Goal: Information Seeking & Learning: Learn about a topic

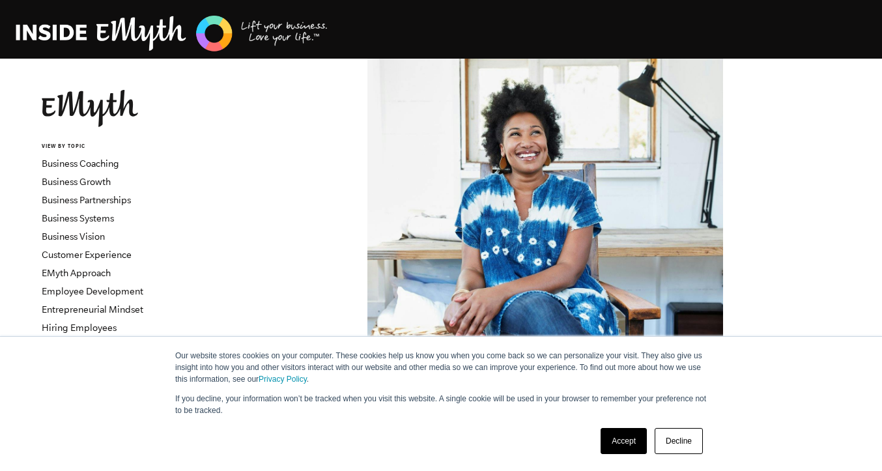
click at [624, 443] on link "Accept" at bounding box center [623, 441] width 46 height 26
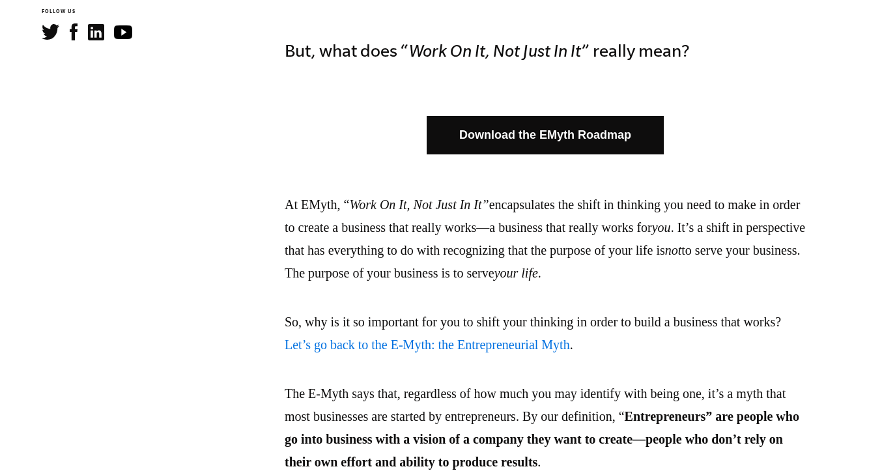
scroll to position [781, 0]
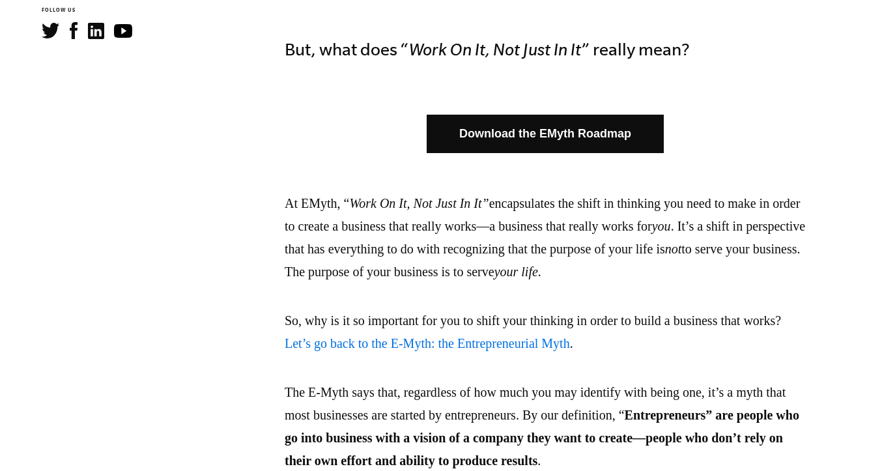
click at [506, 141] on link "Download the EMyth Roadmap" at bounding box center [545, 134] width 237 height 38
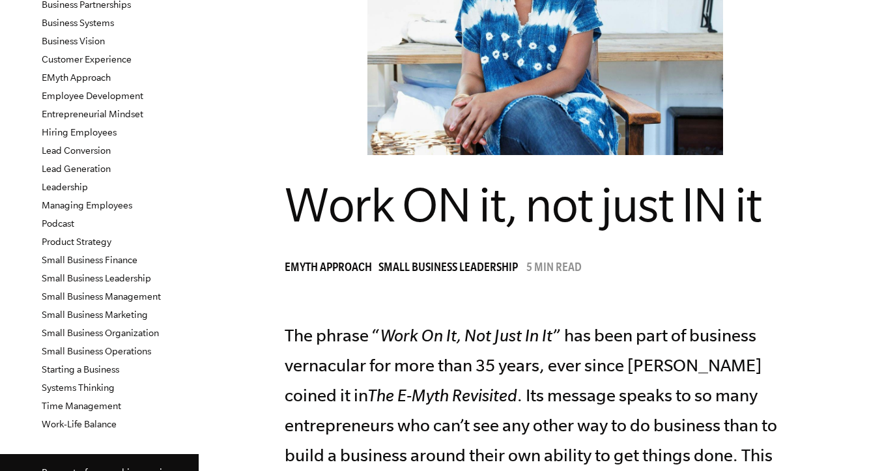
scroll to position [130, 0]
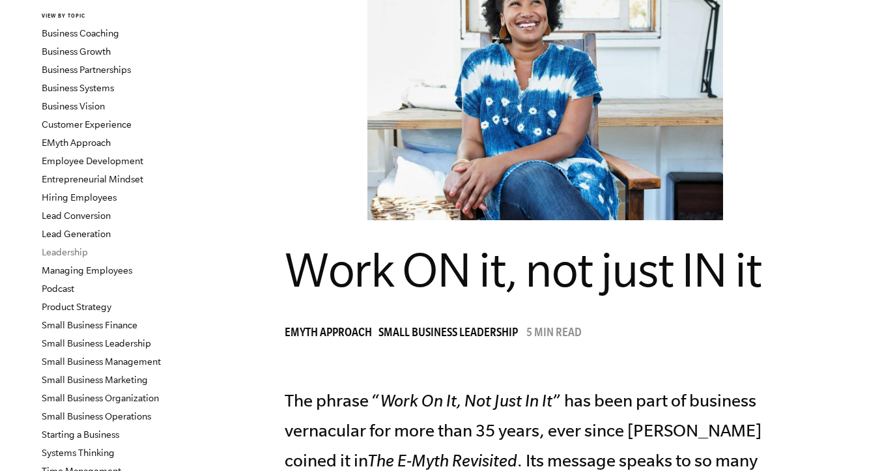
click at [68, 251] on link "Leadership" at bounding box center [65, 252] width 46 height 10
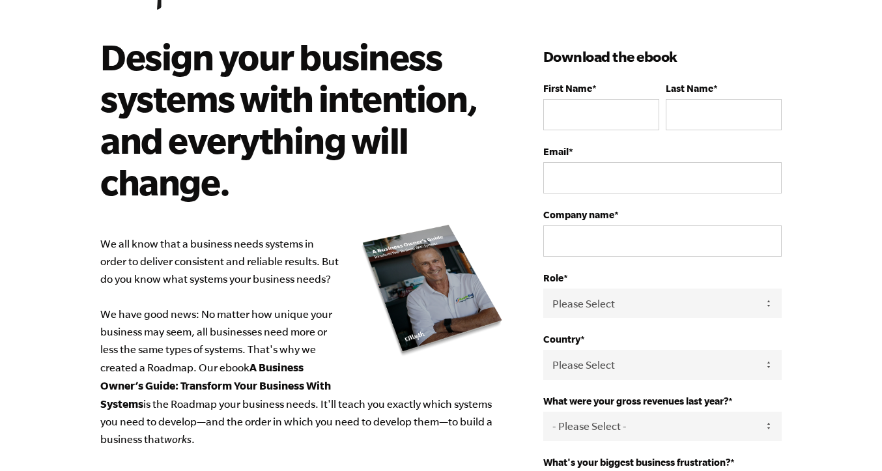
scroll to position [130, 0]
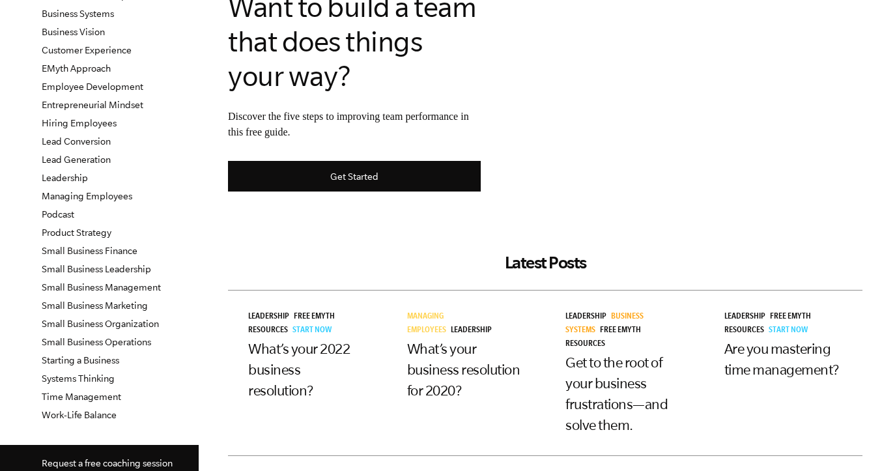
scroll to position [260, 0]
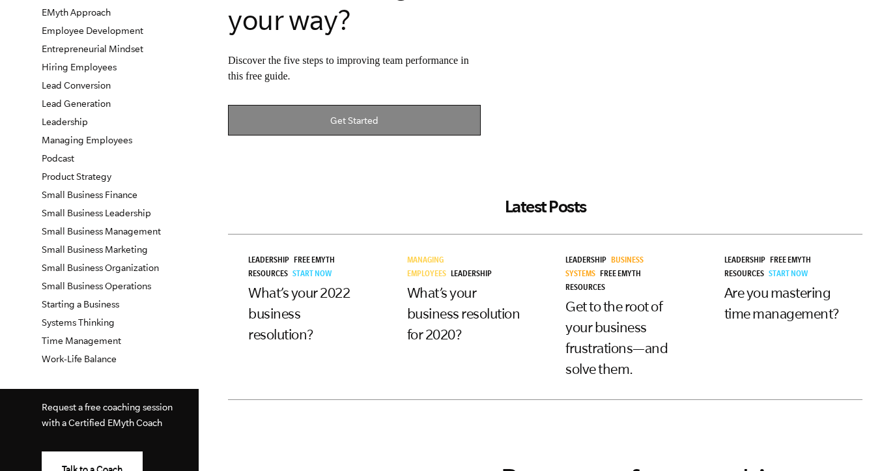
click at [362, 128] on link "Get Started" at bounding box center [354, 120] width 253 height 31
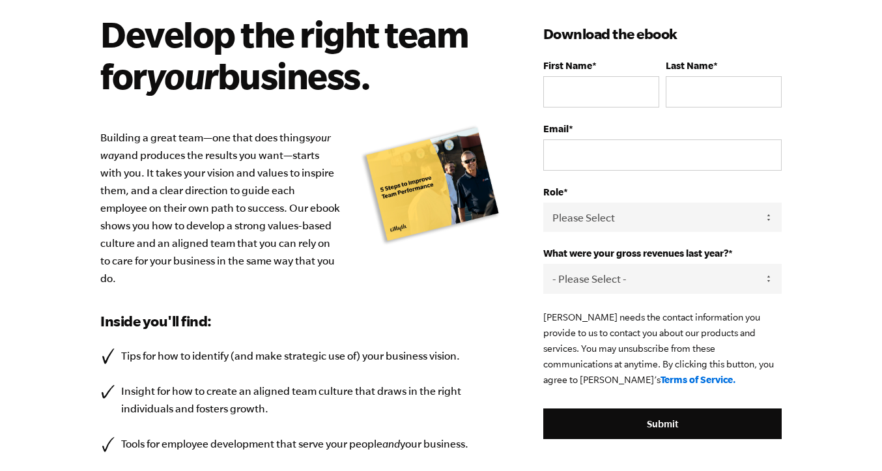
scroll to position [64, 0]
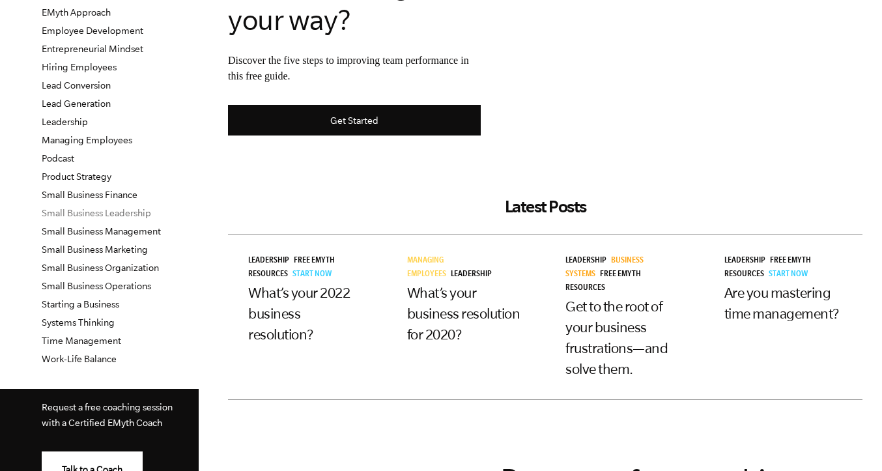
click at [144, 214] on link "Small Business Leadership" at bounding box center [96, 213] width 109 height 10
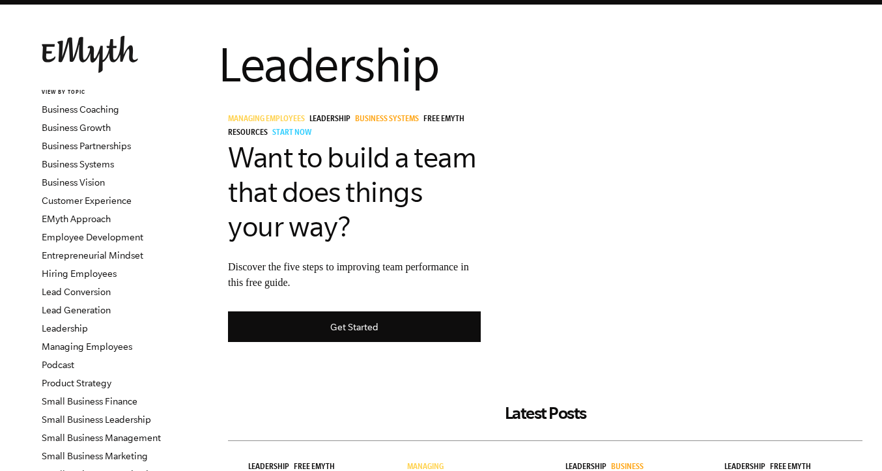
scroll to position [65, 0]
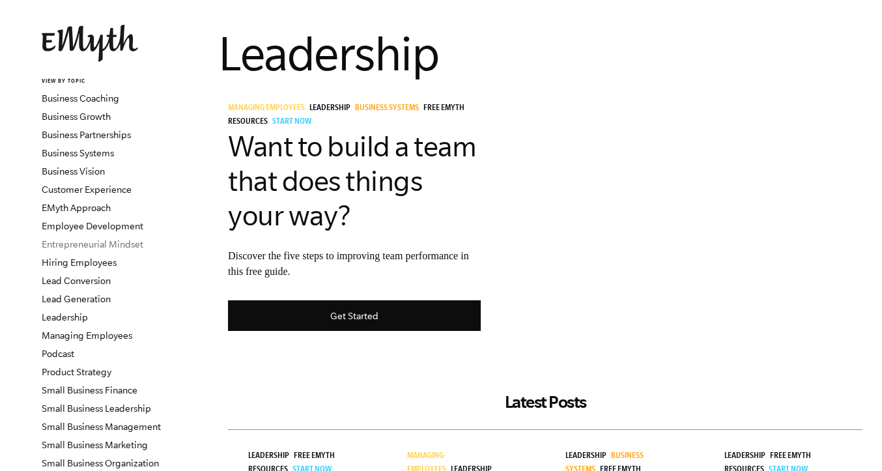
click at [89, 244] on link "Entrepreneurial Mindset" at bounding box center [93, 244] width 102 height 10
